Goal: Task Accomplishment & Management: Manage account settings

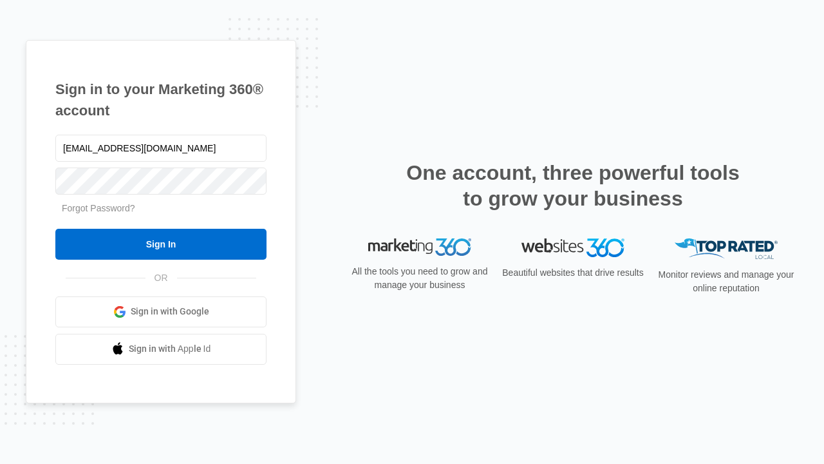
type input "[EMAIL_ADDRESS][DOMAIN_NAME]"
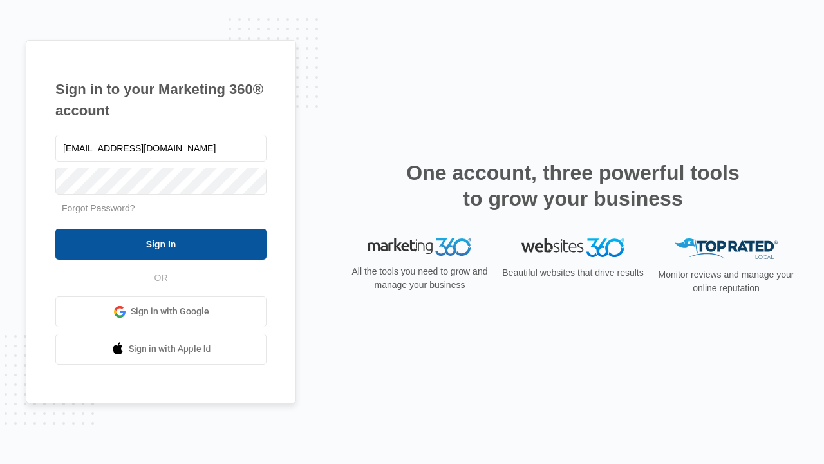
click at [161, 243] on input "Sign In" at bounding box center [160, 244] width 211 height 31
